Goal: Browse casually

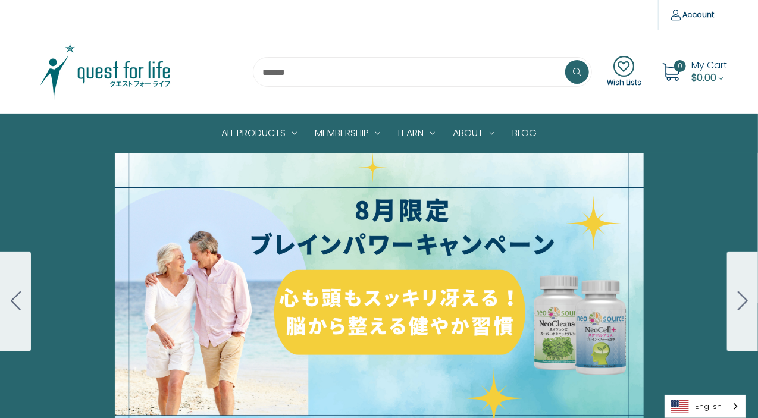
click at [128, 74] on img at bounding box center [105, 71] width 149 height 59
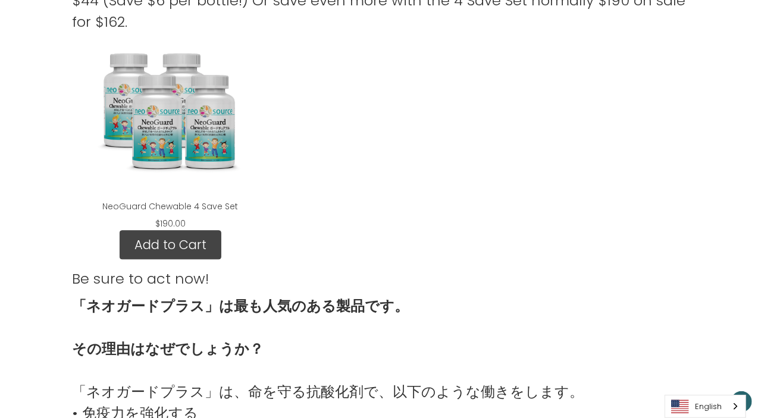
scroll to position [1160, 0]
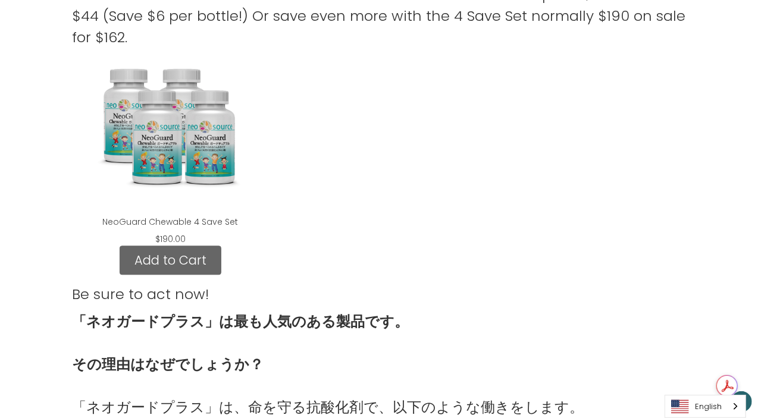
click at [178, 253] on link "Add to Cart" at bounding box center [171, 261] width 102 height 30
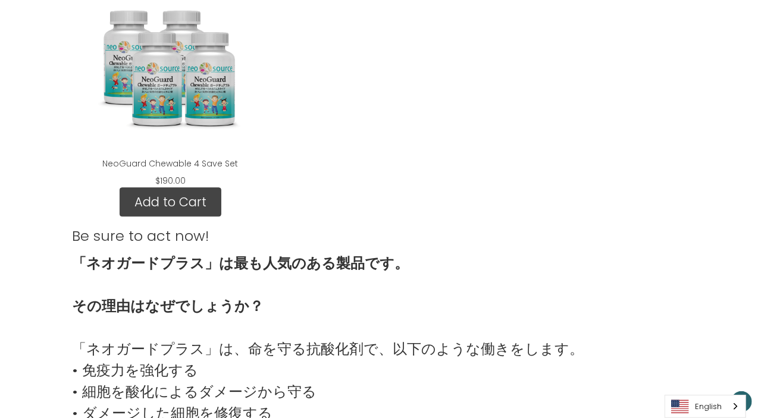
scroll to position [1294, 0]
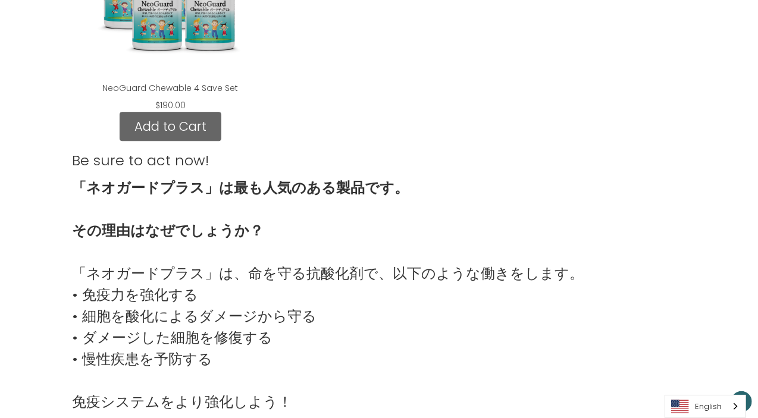
click at [173, 125] on link "Add to Cart" at bounding box center [171, 127] width 102 height 30
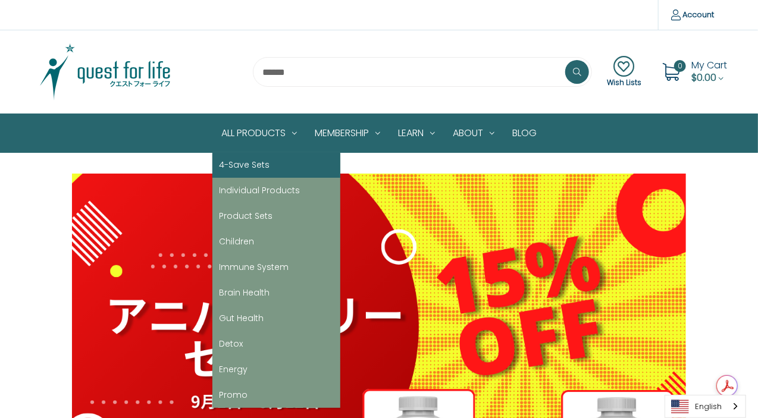
click at [239, 162] on link "4-Save Sets" at bounding box center [276, 165] width 128 height 26
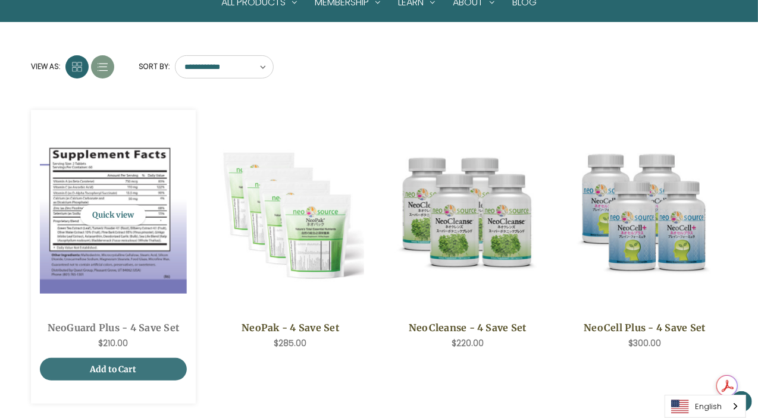
scroll to position [238, 0]
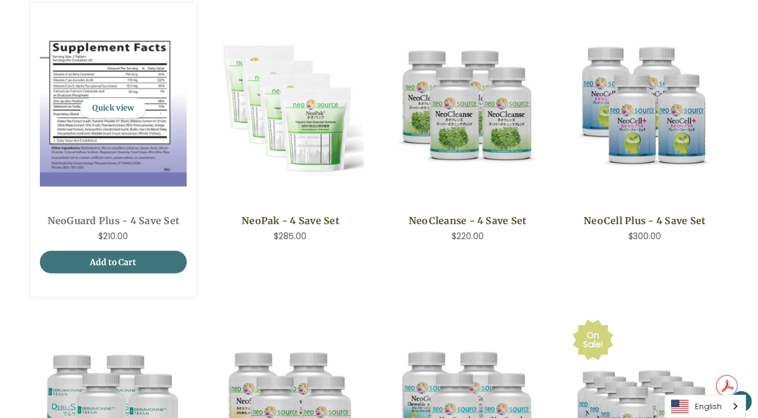
click at [155, 232] on div "Now: $210.00" at bounding box center [113, 236] width 134 height 12
click at [139, 218] on link "NeoGuard Plus - 4 Save Set" at bounding box center [113, 221] width 134 height 14
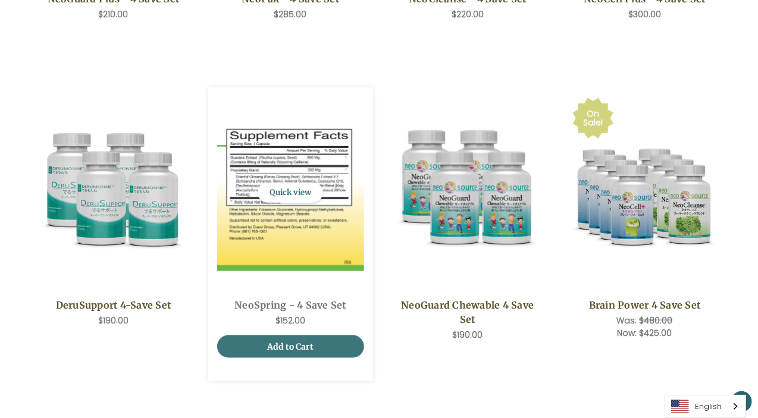
scroll to position [461, 0]
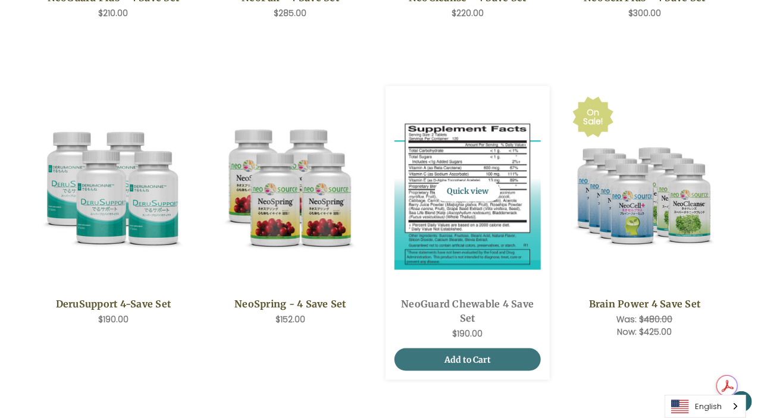
click at [439, 302] on link "NeoGuard Chewable 4 Save Set" at bounding box center [467, 311] width 134 height 29
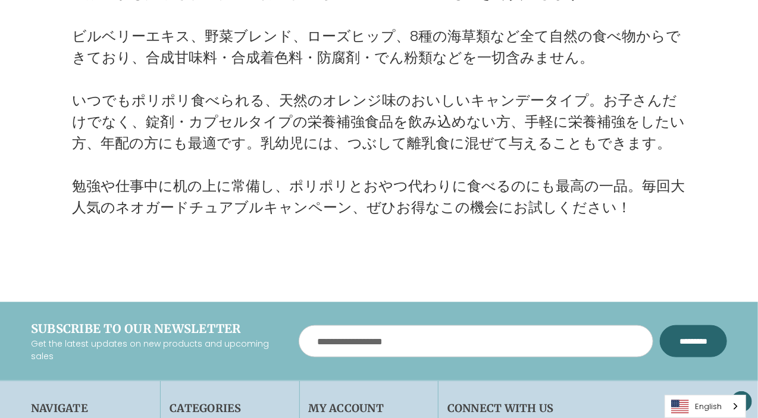
scroll to position [2334, 0]
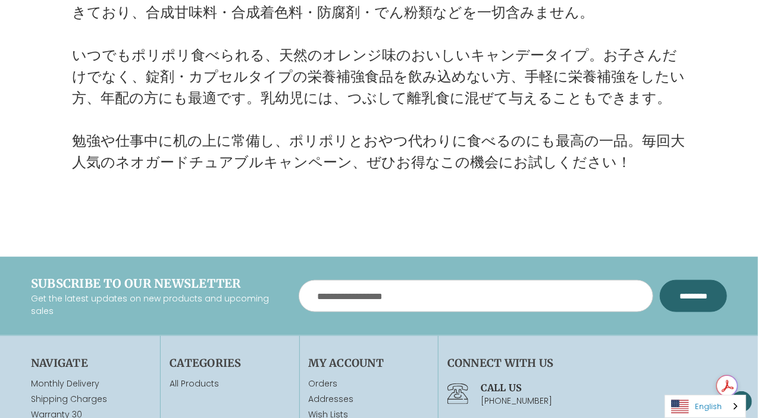
click at [689, 408] on img "Language" at bounding box center [680, 407] width 18 height 14
click at [700, 385] on link "日本語" at bounding box center [696, 384] width 62 height 22
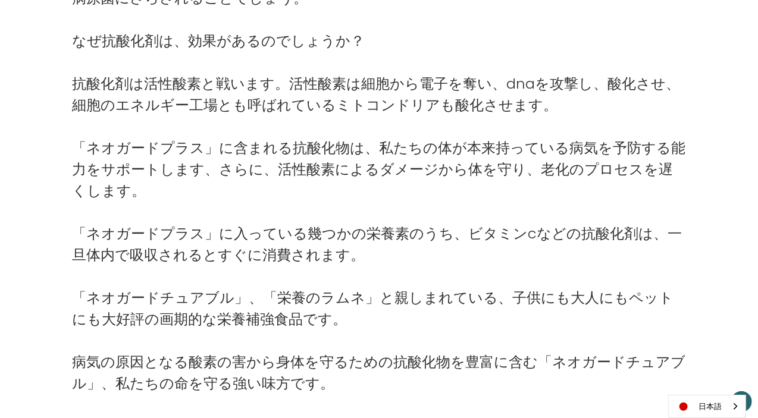
scroll to position [1678, 0]
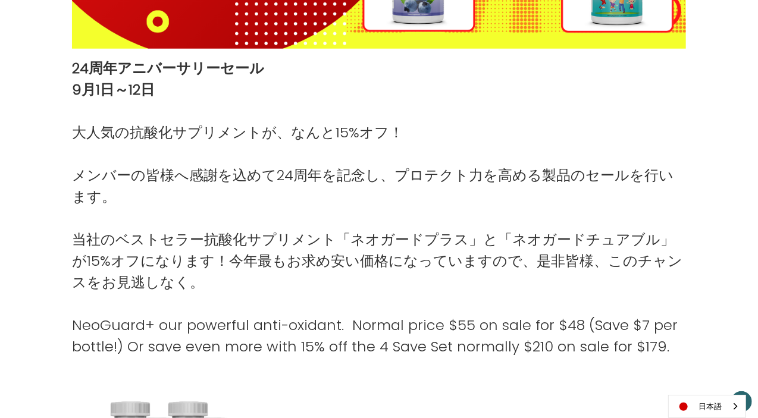
scroll to position [455, 0]
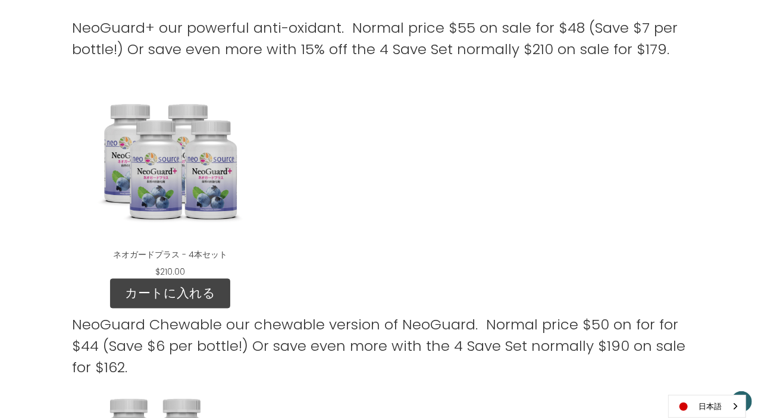
scroll to position [990, 0]
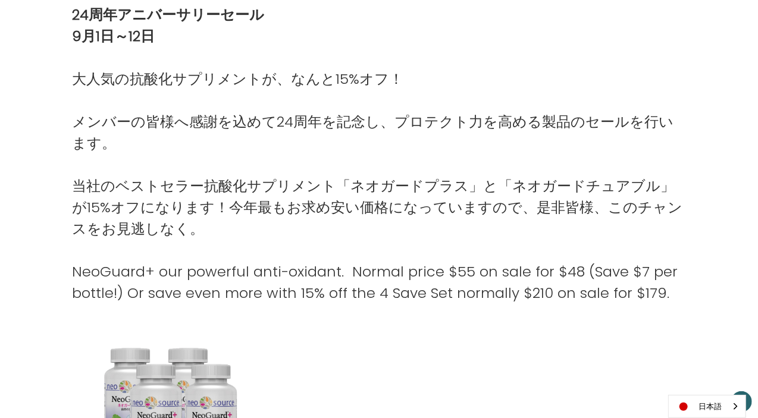
scroll to position [545, 0]
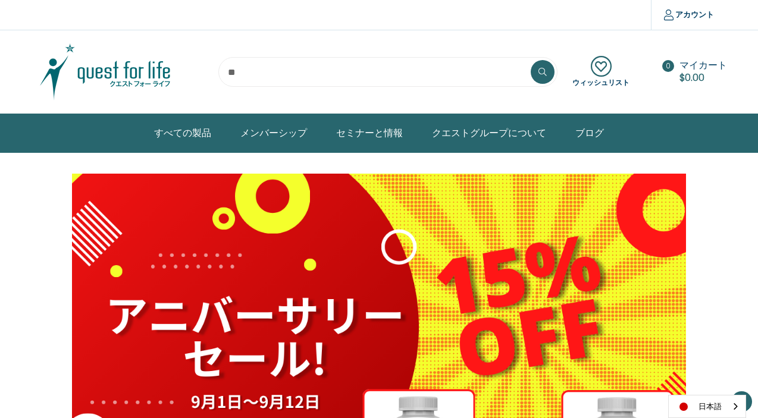
scroll to position [547, 0]
